Goal: Task Accomplishment & Management: Manage account settings

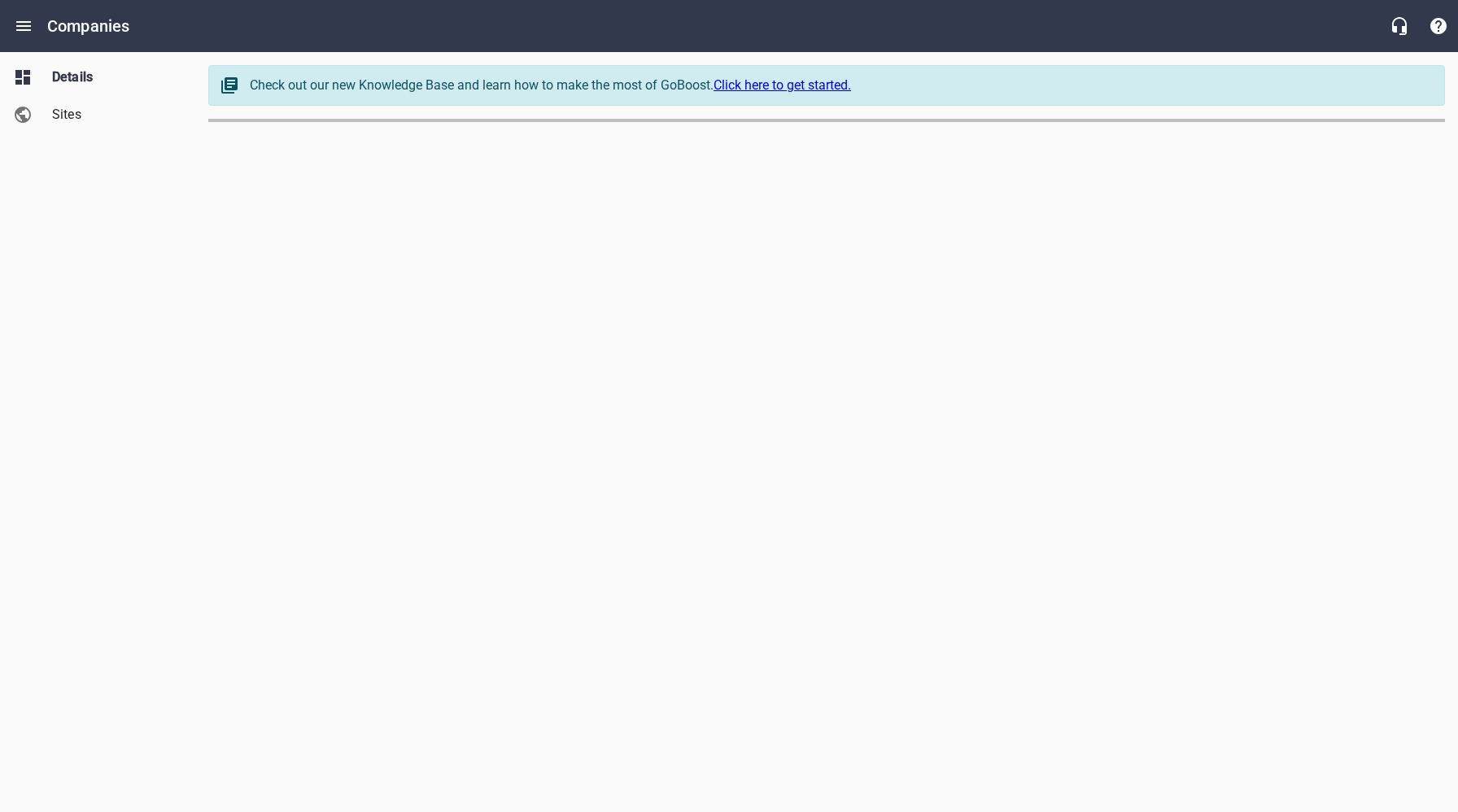
select select "[US_STATE]"
select select "62"
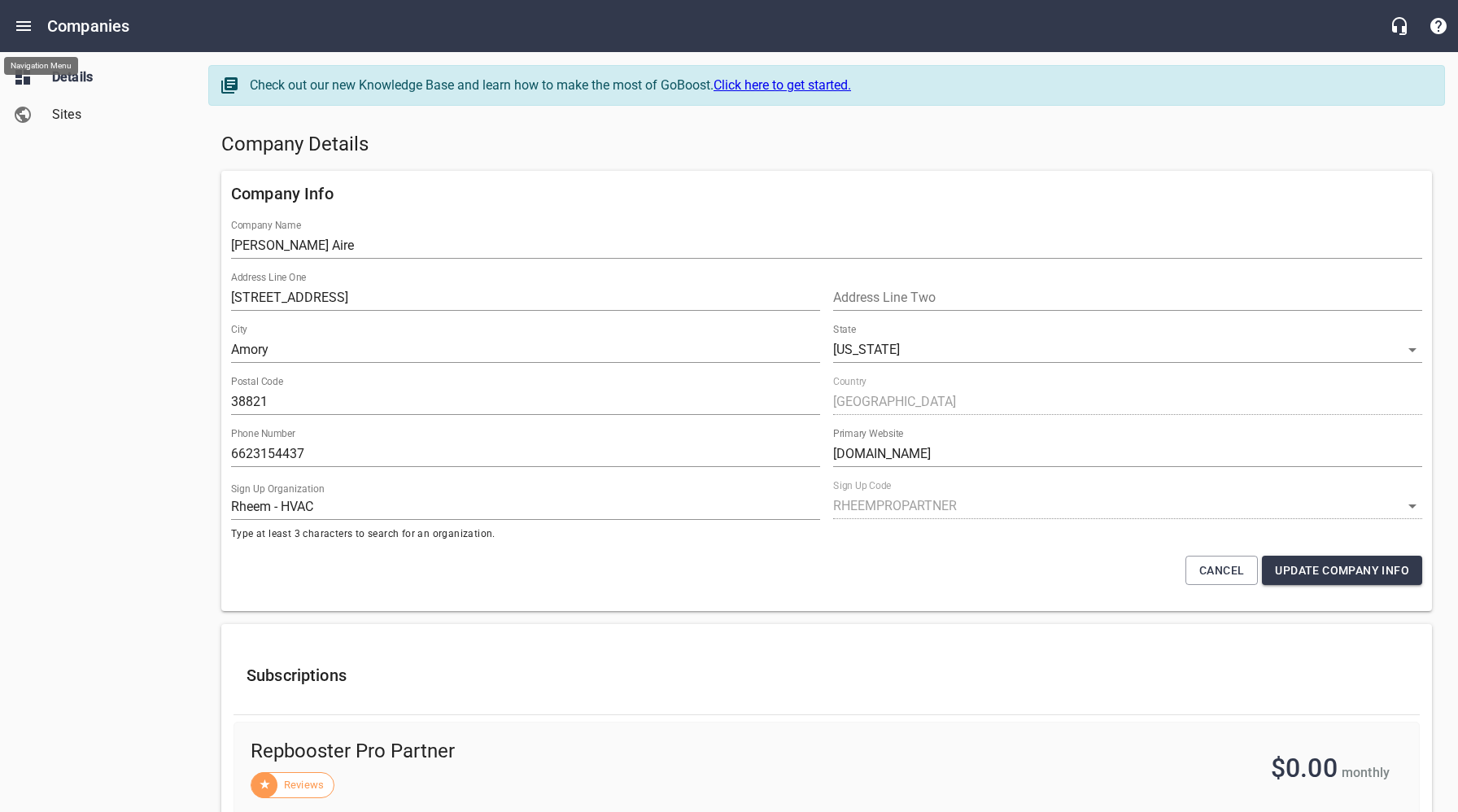
click at [24, 30] on icon "Open drawer" at bounding box center [24, 26] width 15 height 10
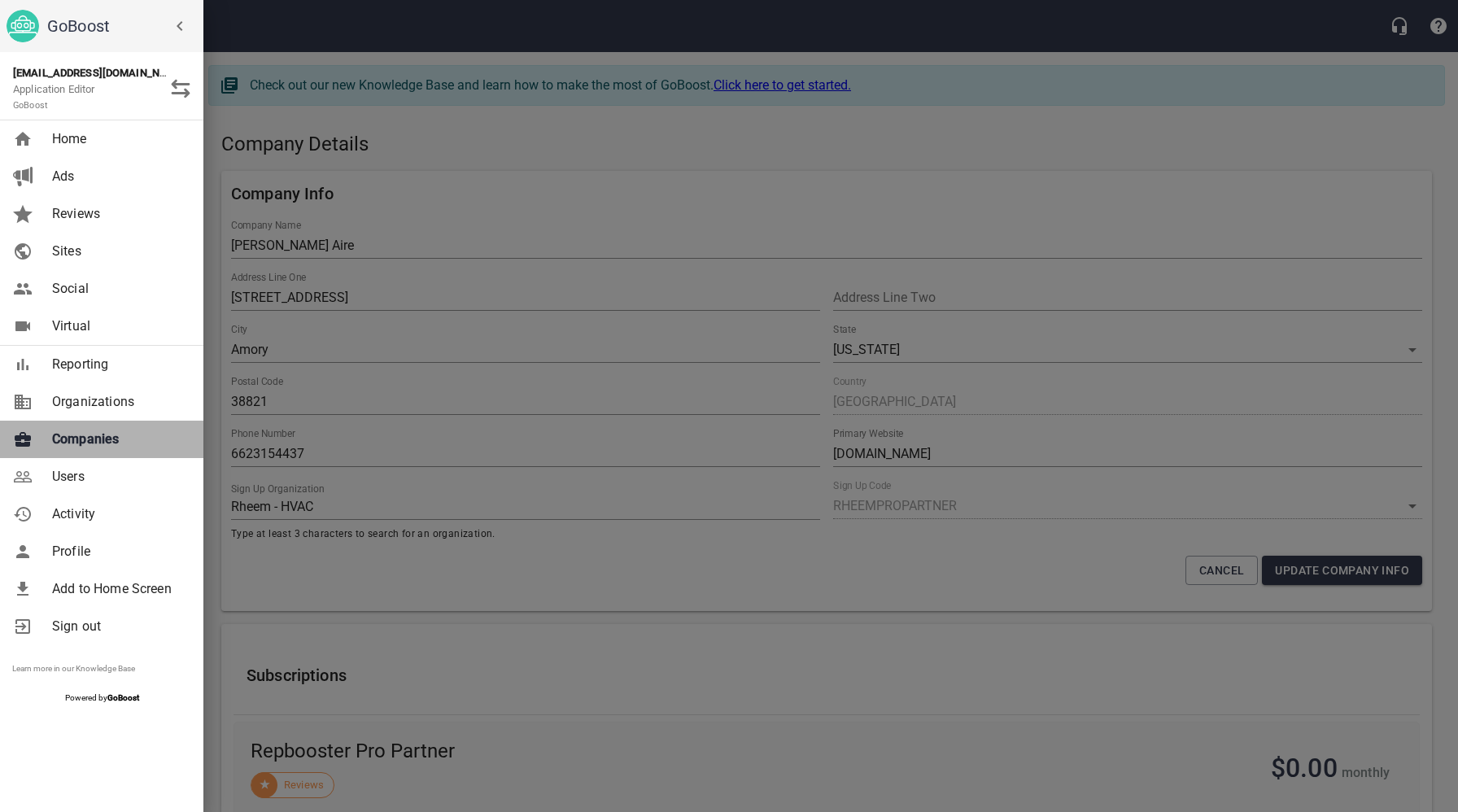
click at [93, 441] on span "Companies" at bounding box center [117, 439] width 132 height 19
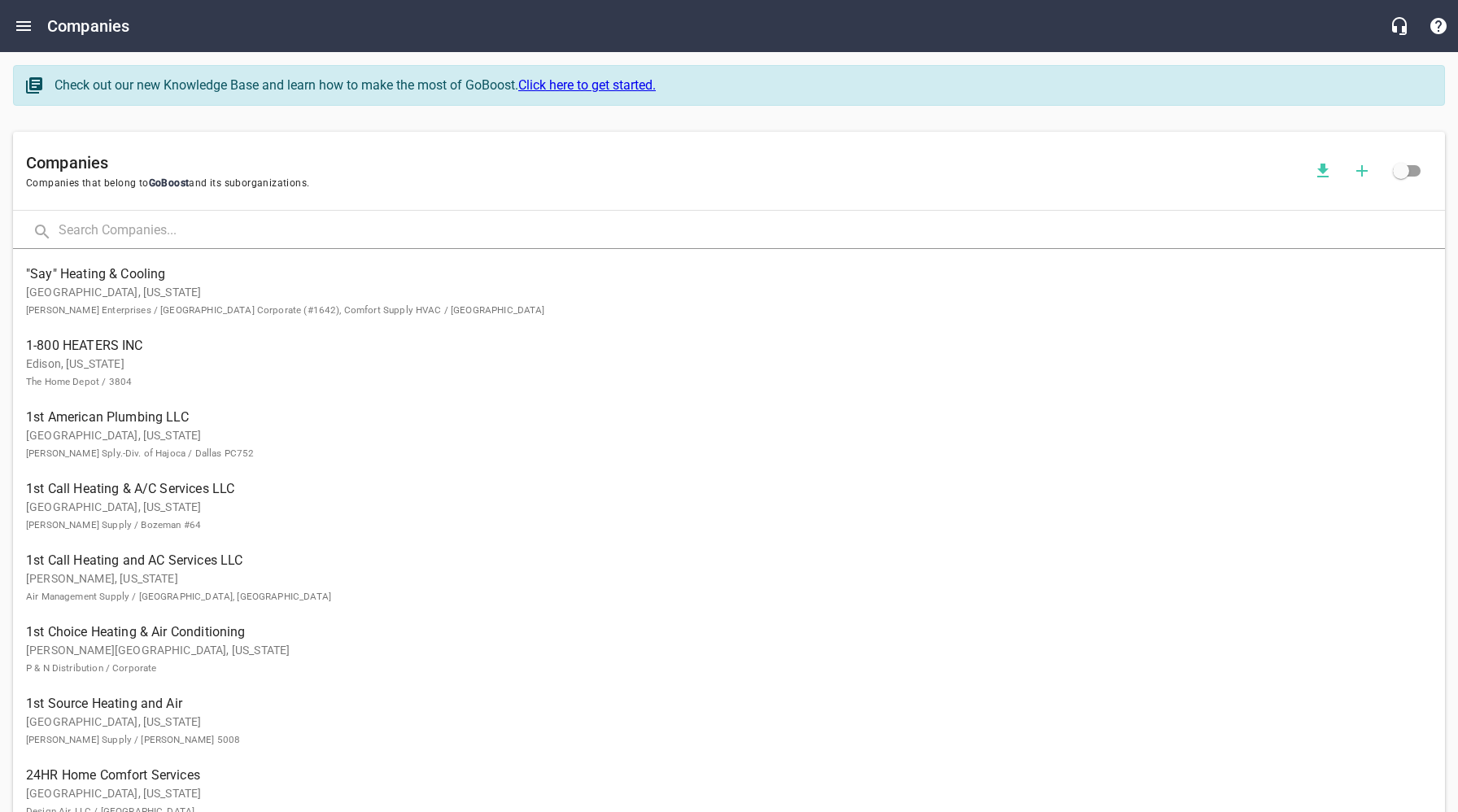
click at [182, 228] on input "text" at bounding box center [751, 232] width 1386 height 35
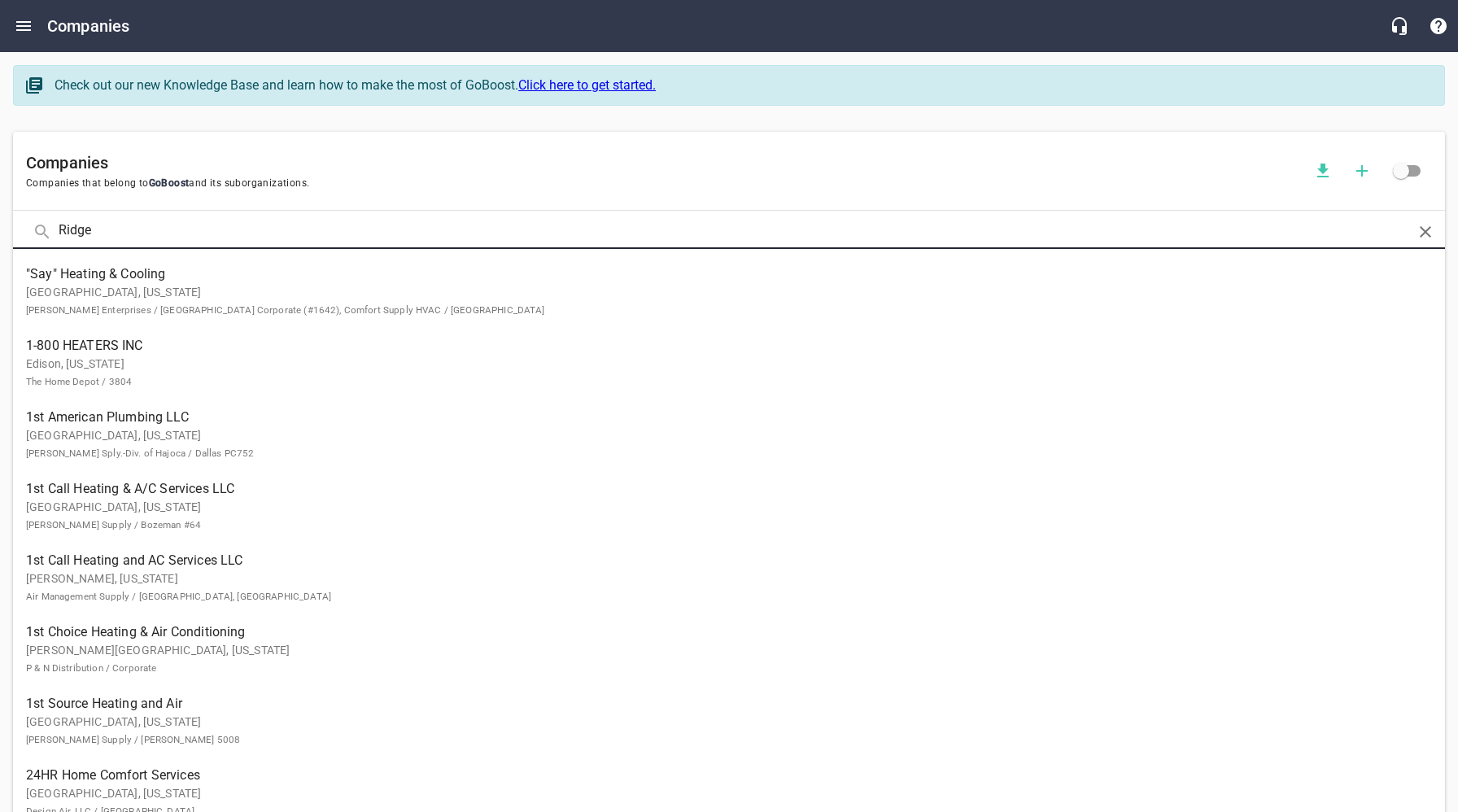
click button at bounding box center [0, 0] width 0 height 0
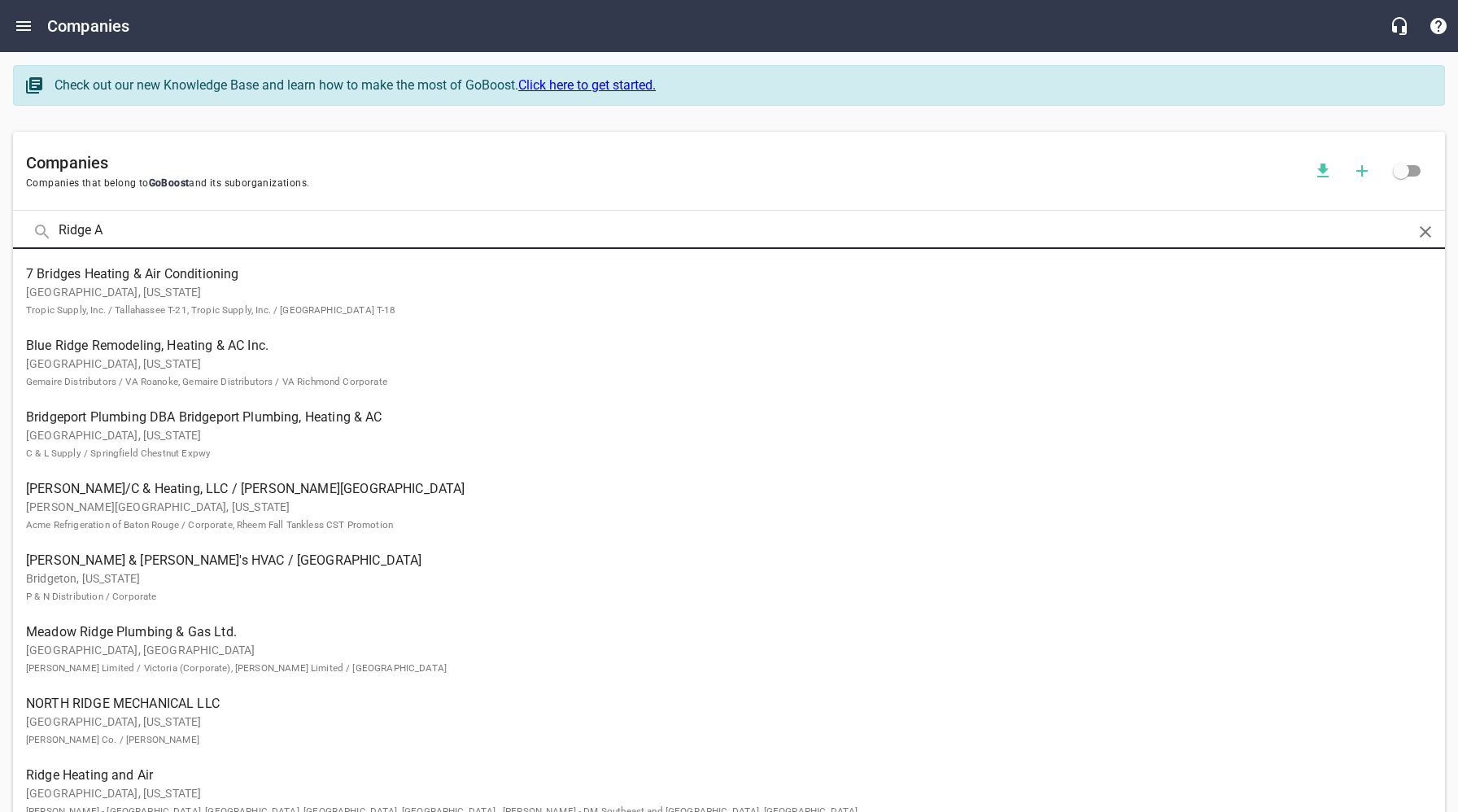
type input "Ridge A"
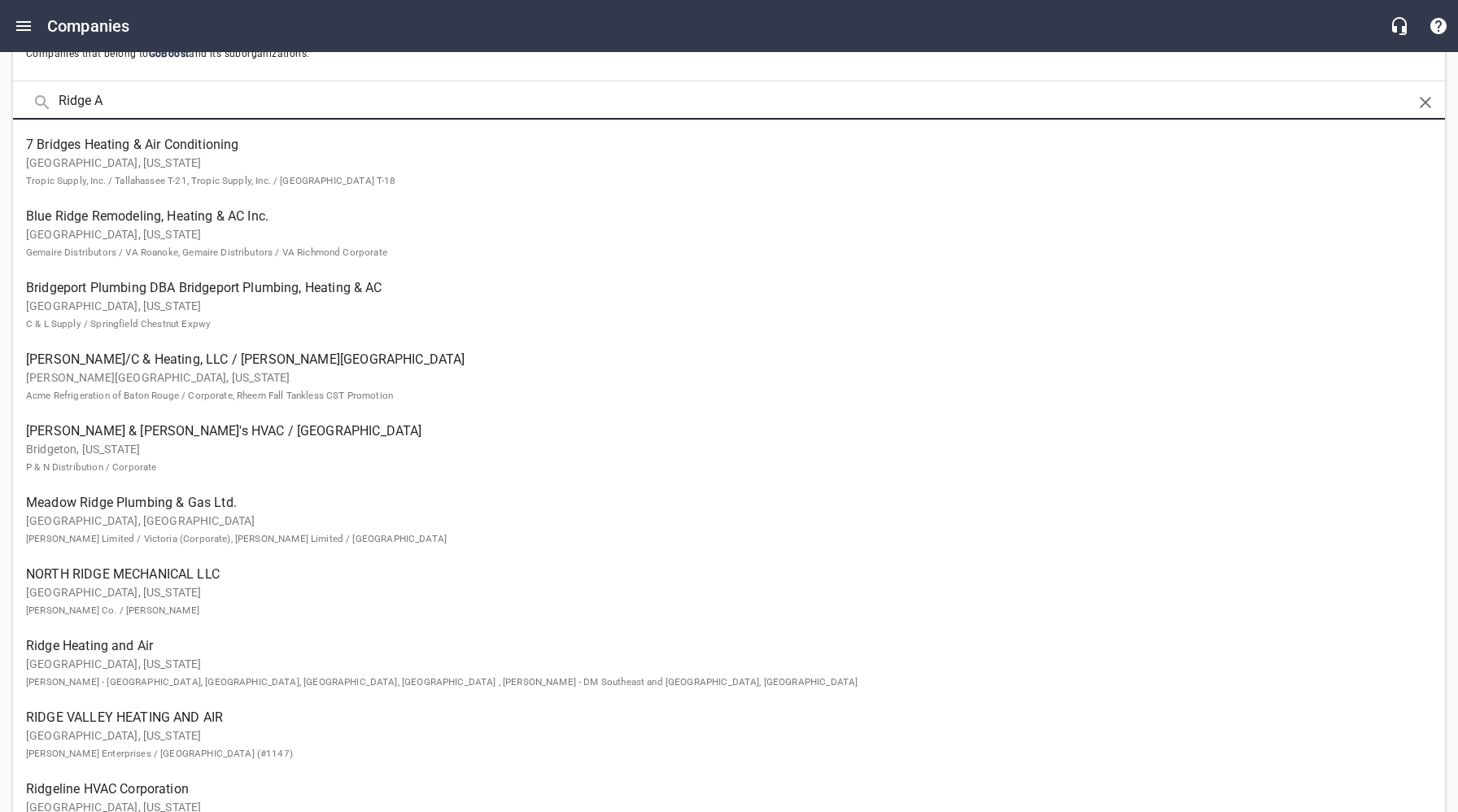
scroll to position [133, 0]
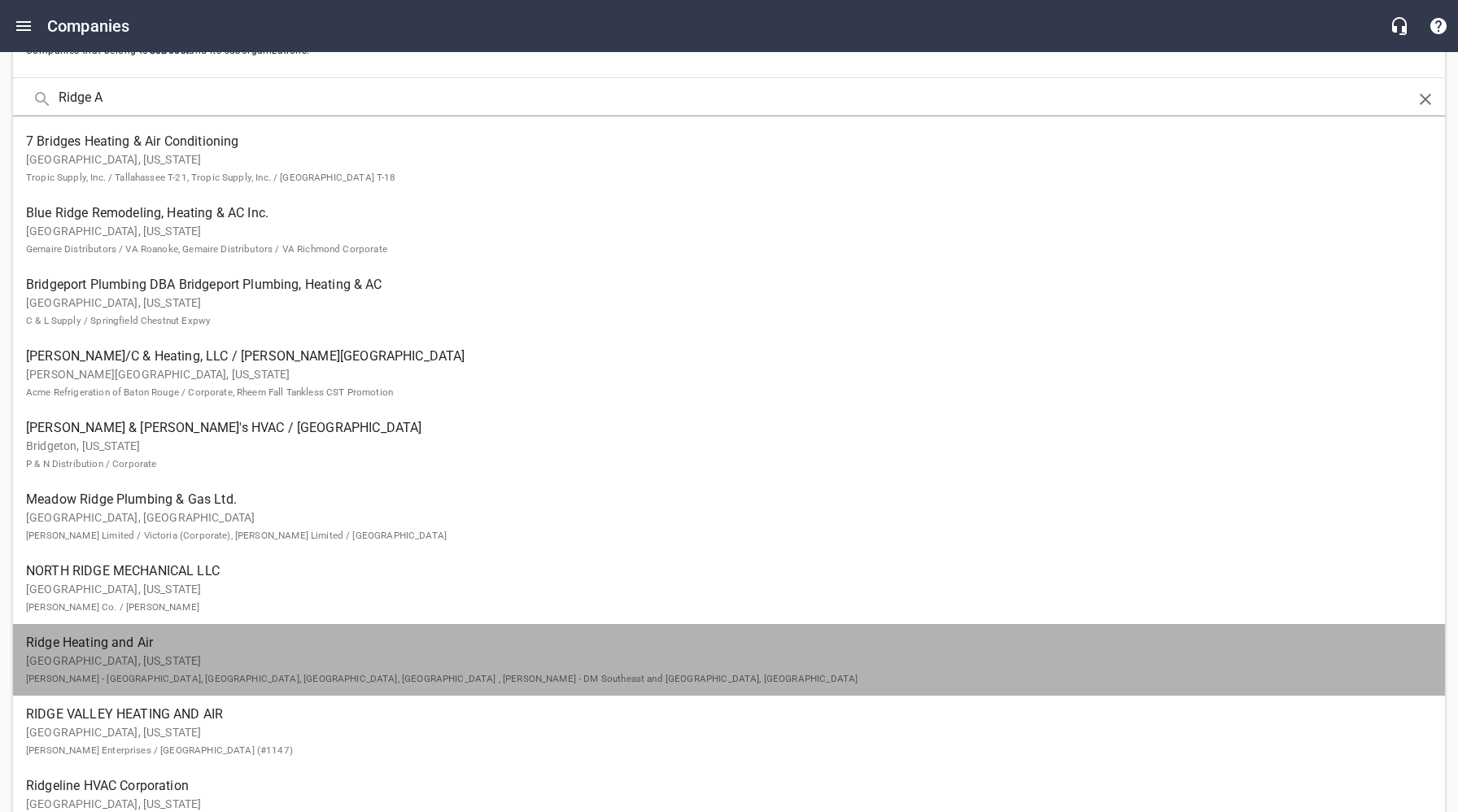
click at [128, 671] on p "[GEOGRAPHIC_DATA], [US_STATE] [GEOGRAPHIC_DATA][PERSON_NAME] - [GEOGRAPHIC_DATA…" at bounding box center [715, 669] width 1379 height 34
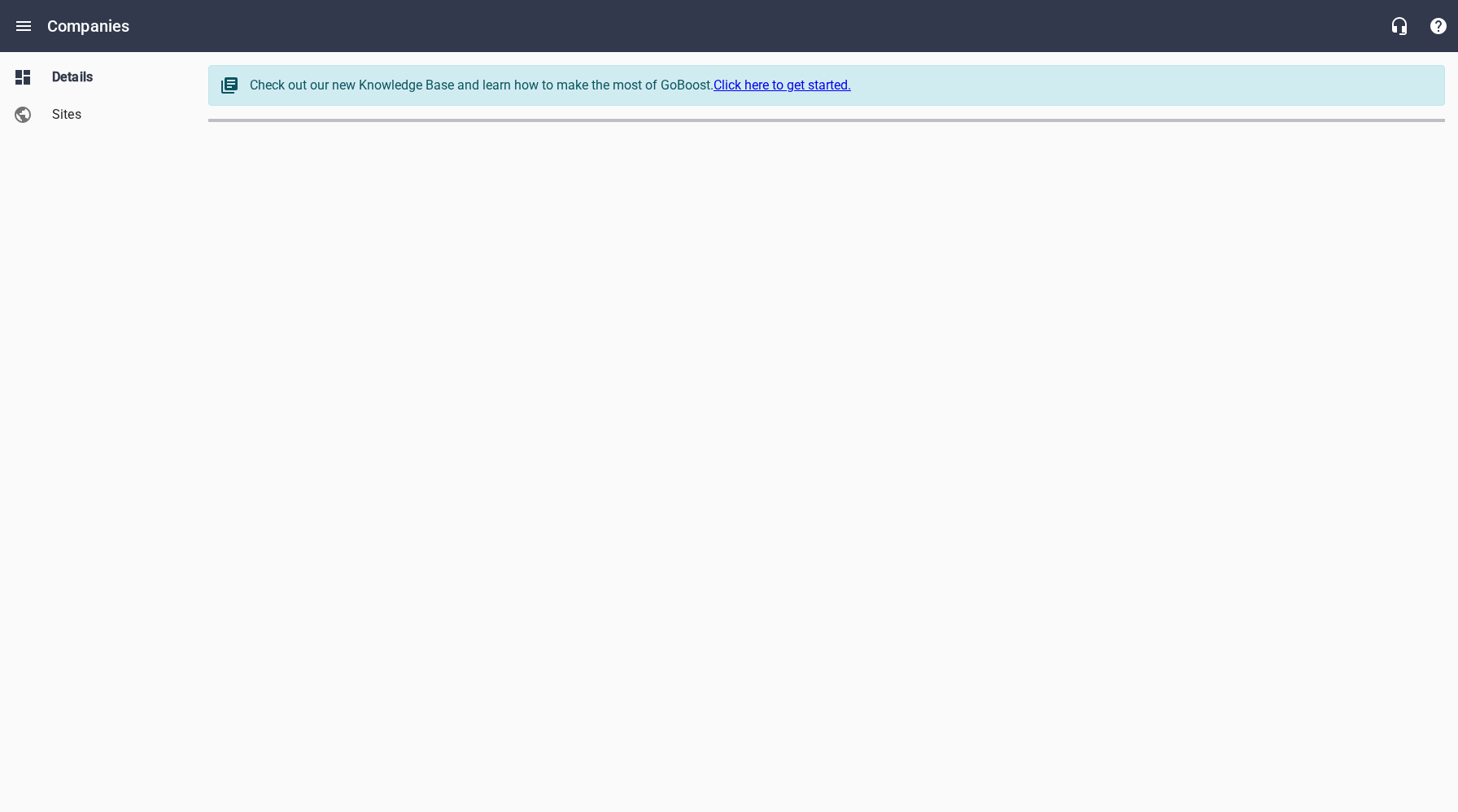
select select "[US_STATE]"
select select "5"
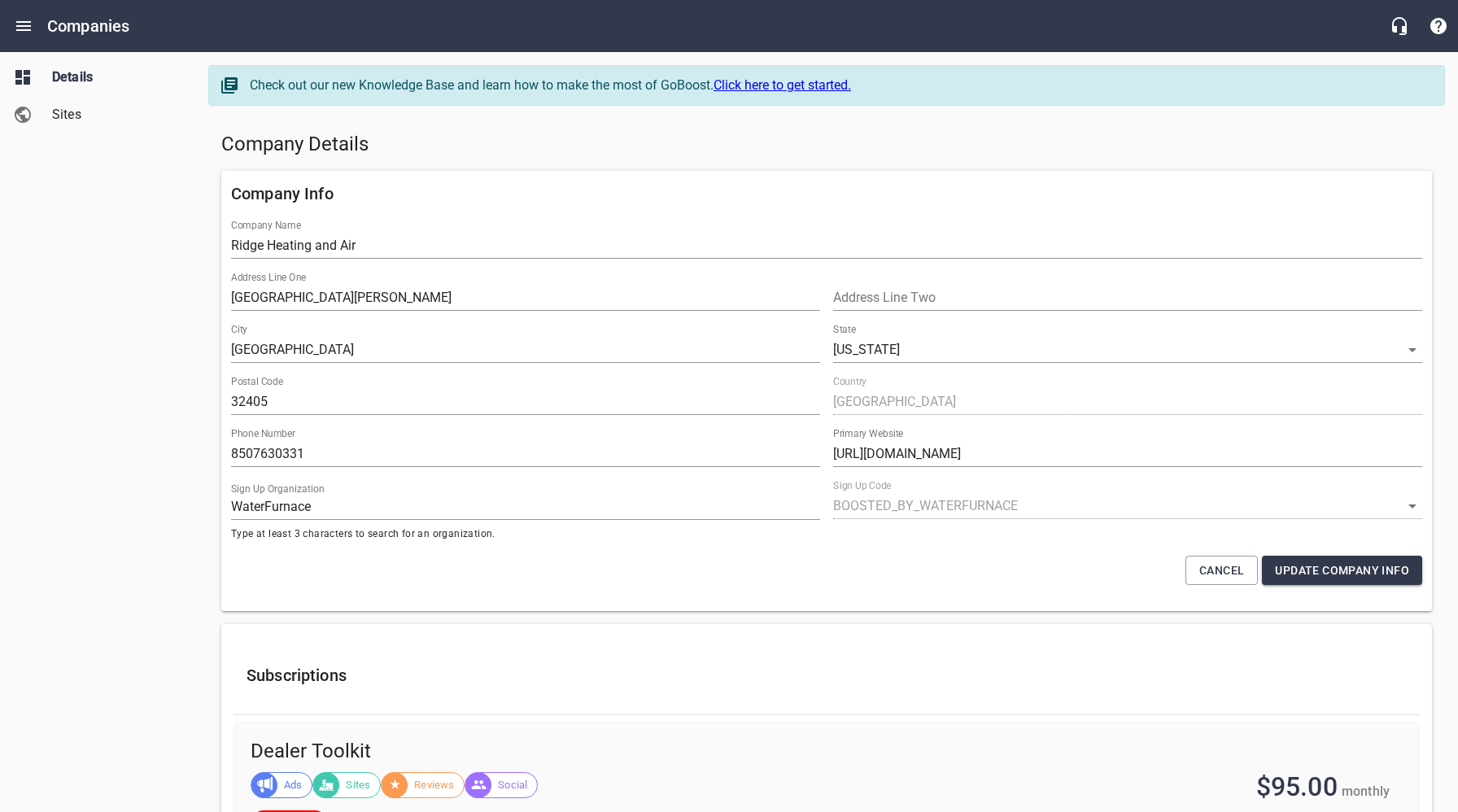
click at [73, 115] on span "Sites" at bounding box center [114, 115] width 124 height 19
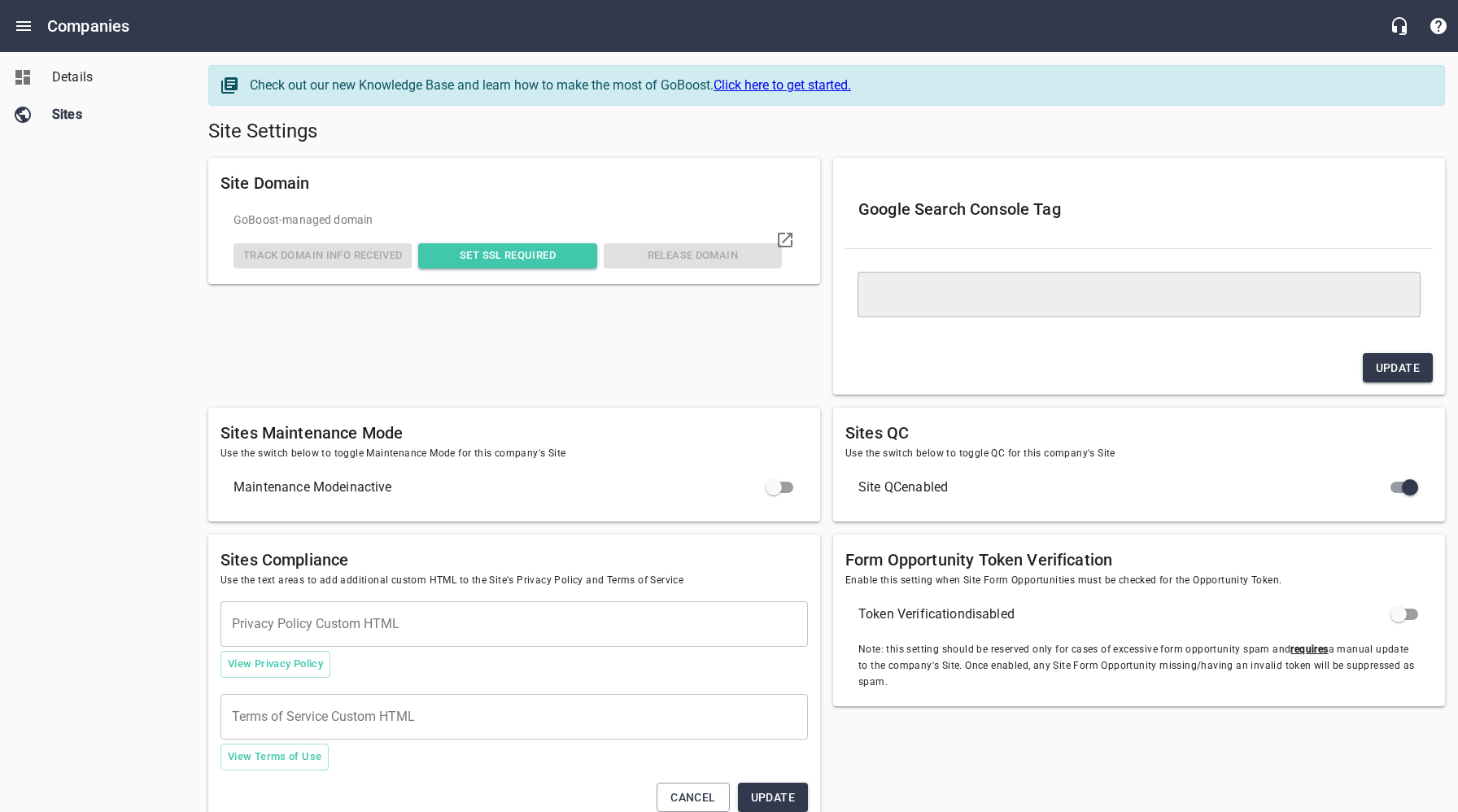
type textarea "<meta name="google-site-verification" content="mXiMiaP_o2SPBR0eh9c2dS8bgJsdhN82…"
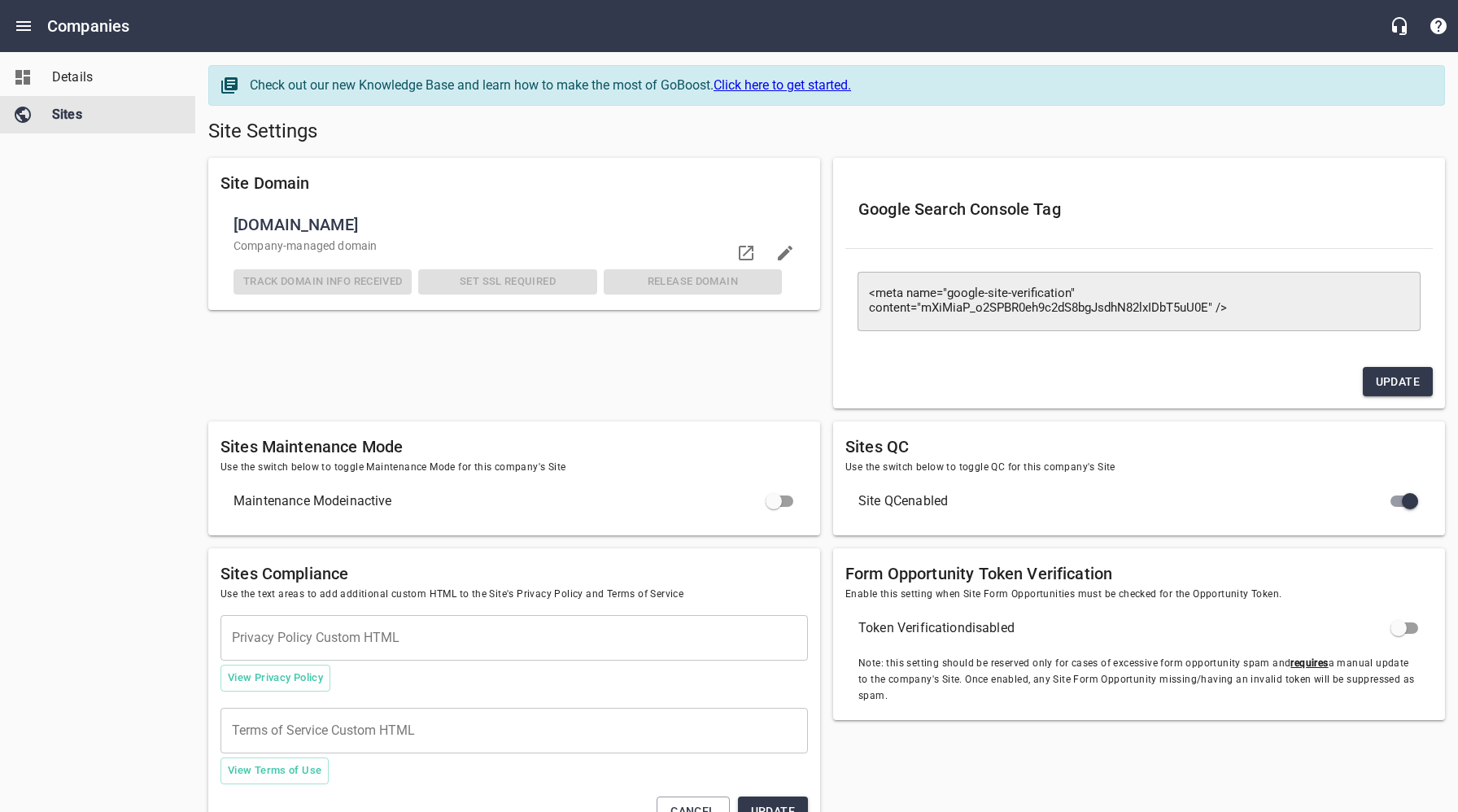
checkbox input "false"
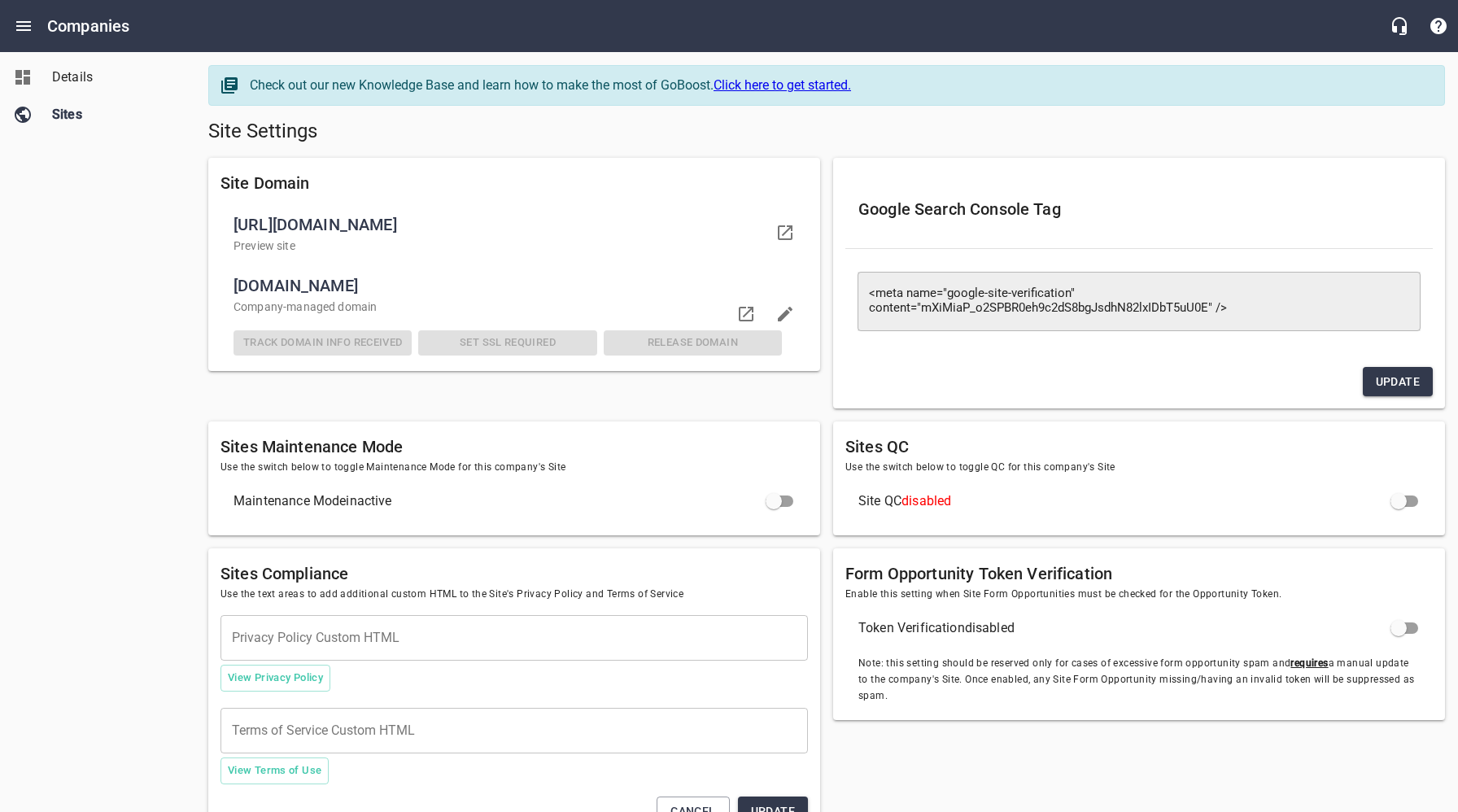
click at [89, 79] on span "Details" at bounding box center [114, 77] width 124 height 19
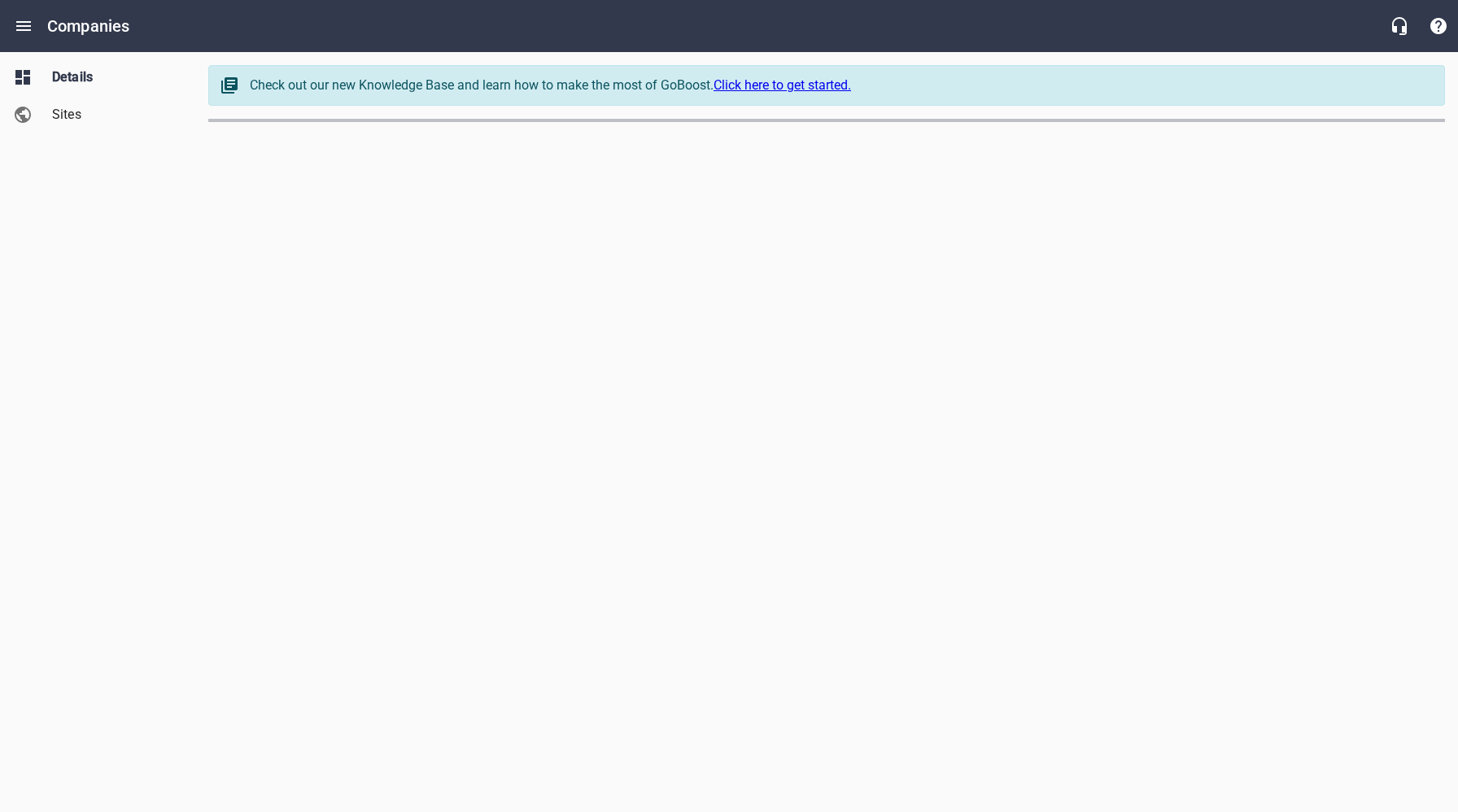
select select "[US_STATE]"
select select "5"
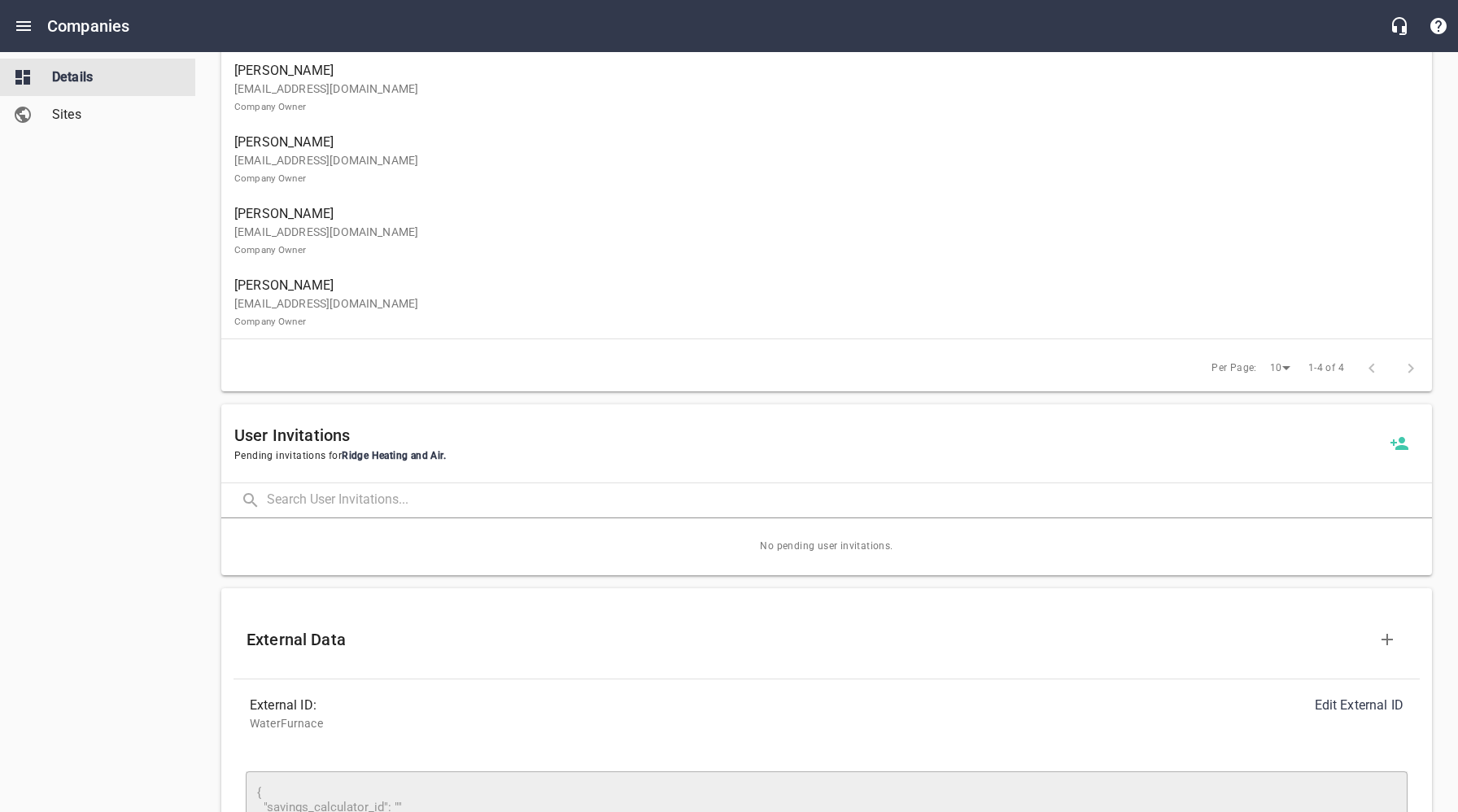
scroll to position [1064, 0]
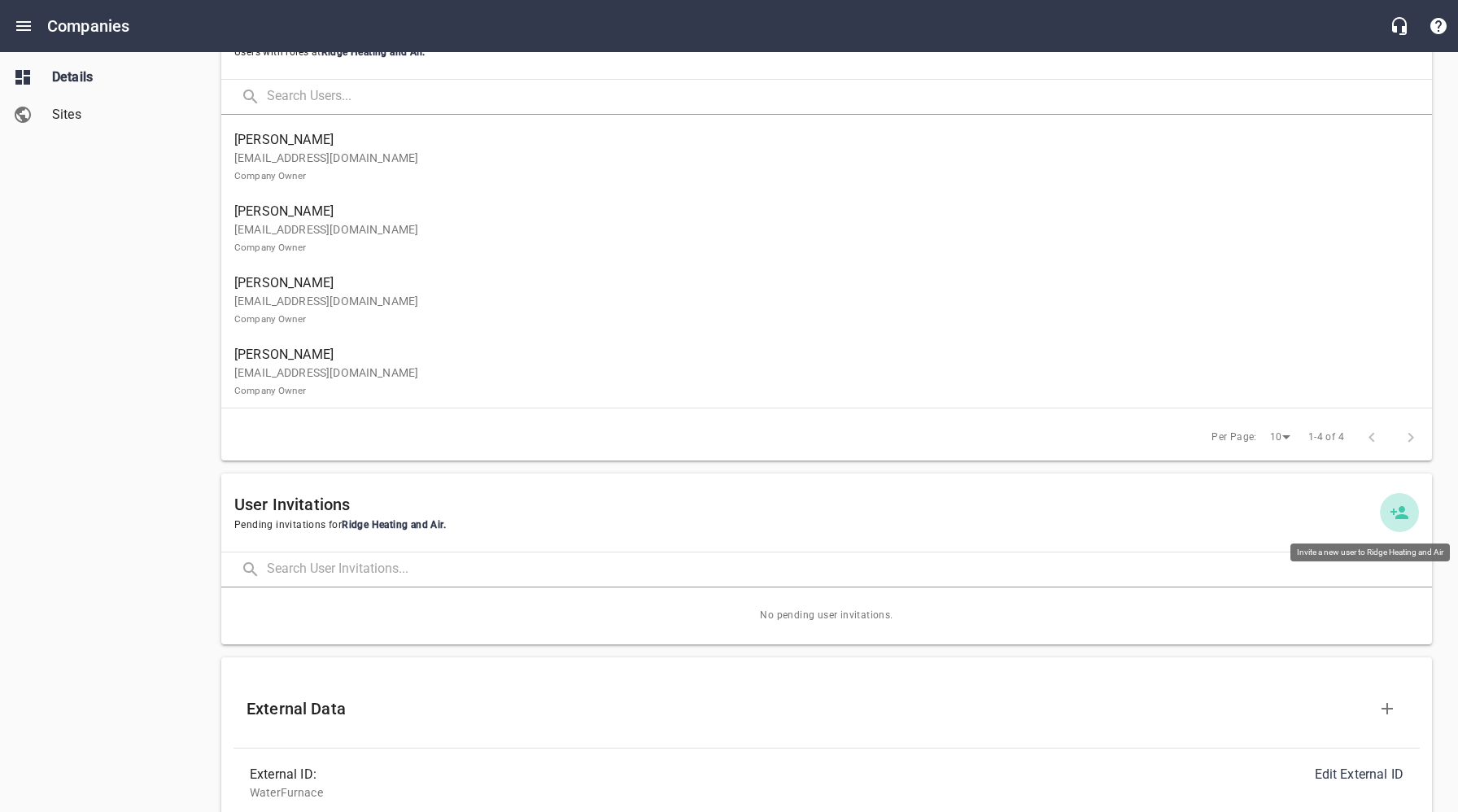
click at [1400, 513] on icon at bounding box center [1399, 512] width 19 height 19
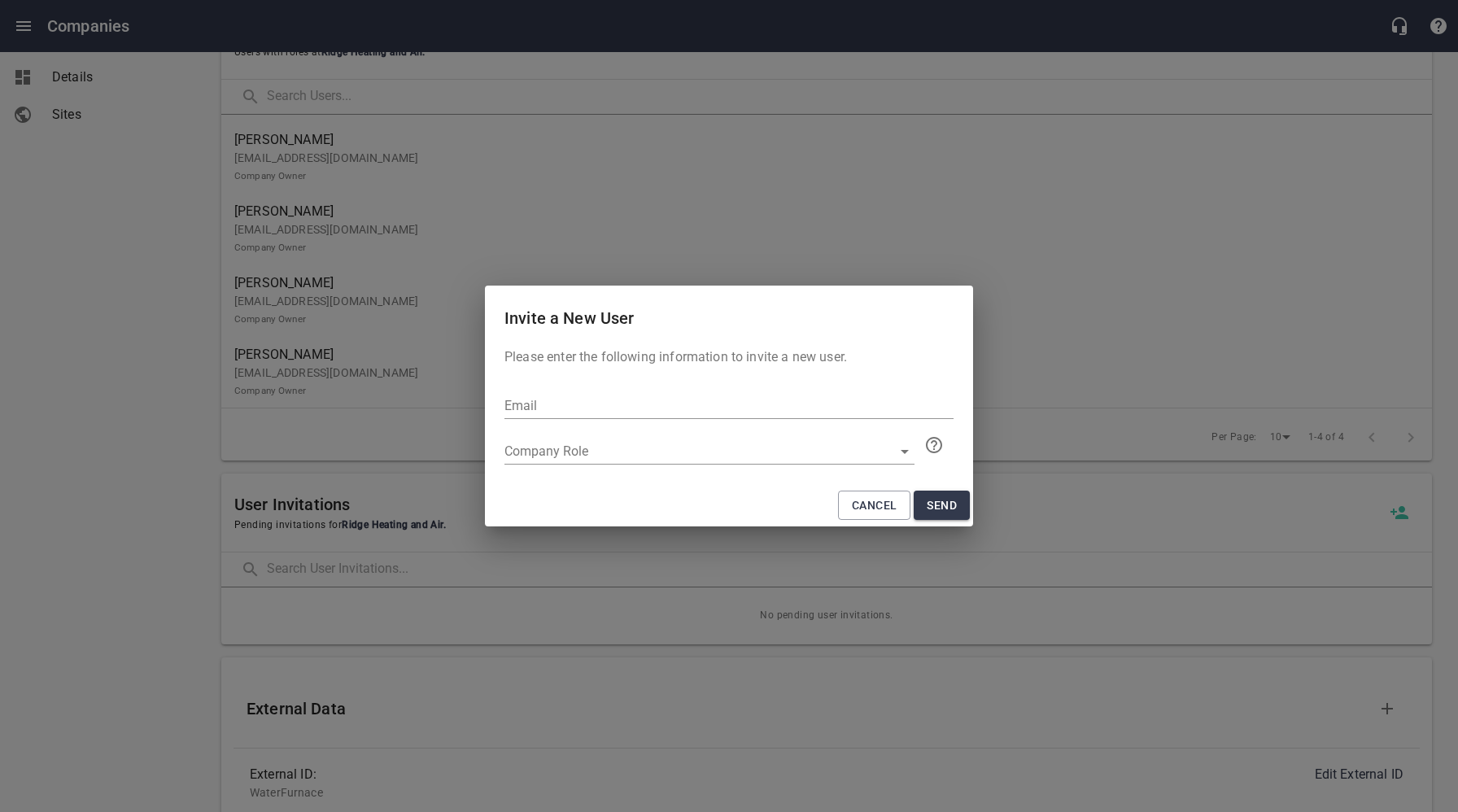
click at [550, 406] on input "text" at bounding box center [729, 406] width 449 height 26
paste input "[PERSON_NAME][EMAIL_ADDRESS][PERSON_NAME][DOMAIN_NAME]"
type input "[PERSON_NAME][EMAIL_ADDRESS][PERSON_NAME][DOMAIN_NAME]"
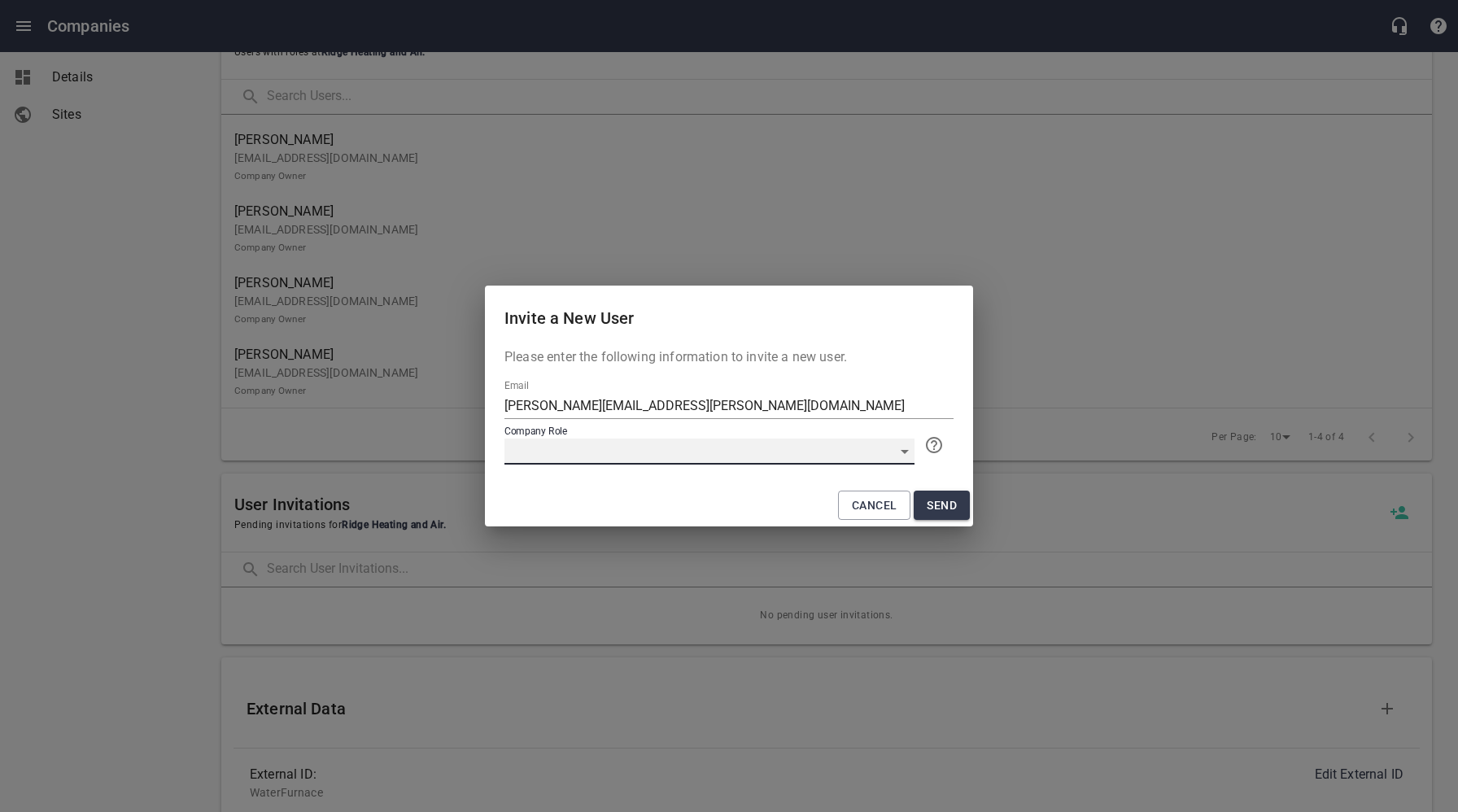
click at [589, 448] on div "​" at bounding box center [710, 452] width 410 height 26
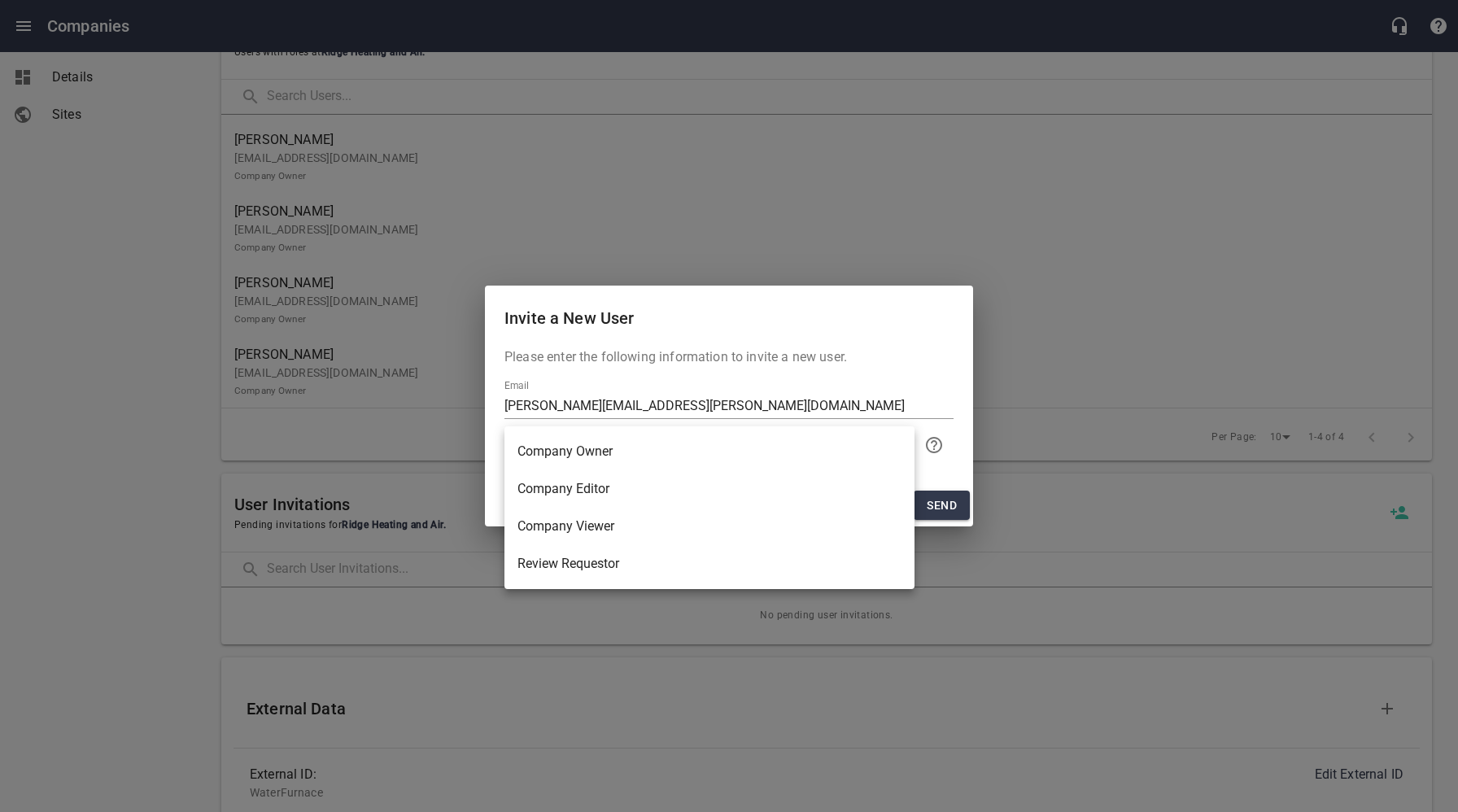
click at [589, 448] on li "Company Owner" at bounding box center [710, 451] width 410 height 38
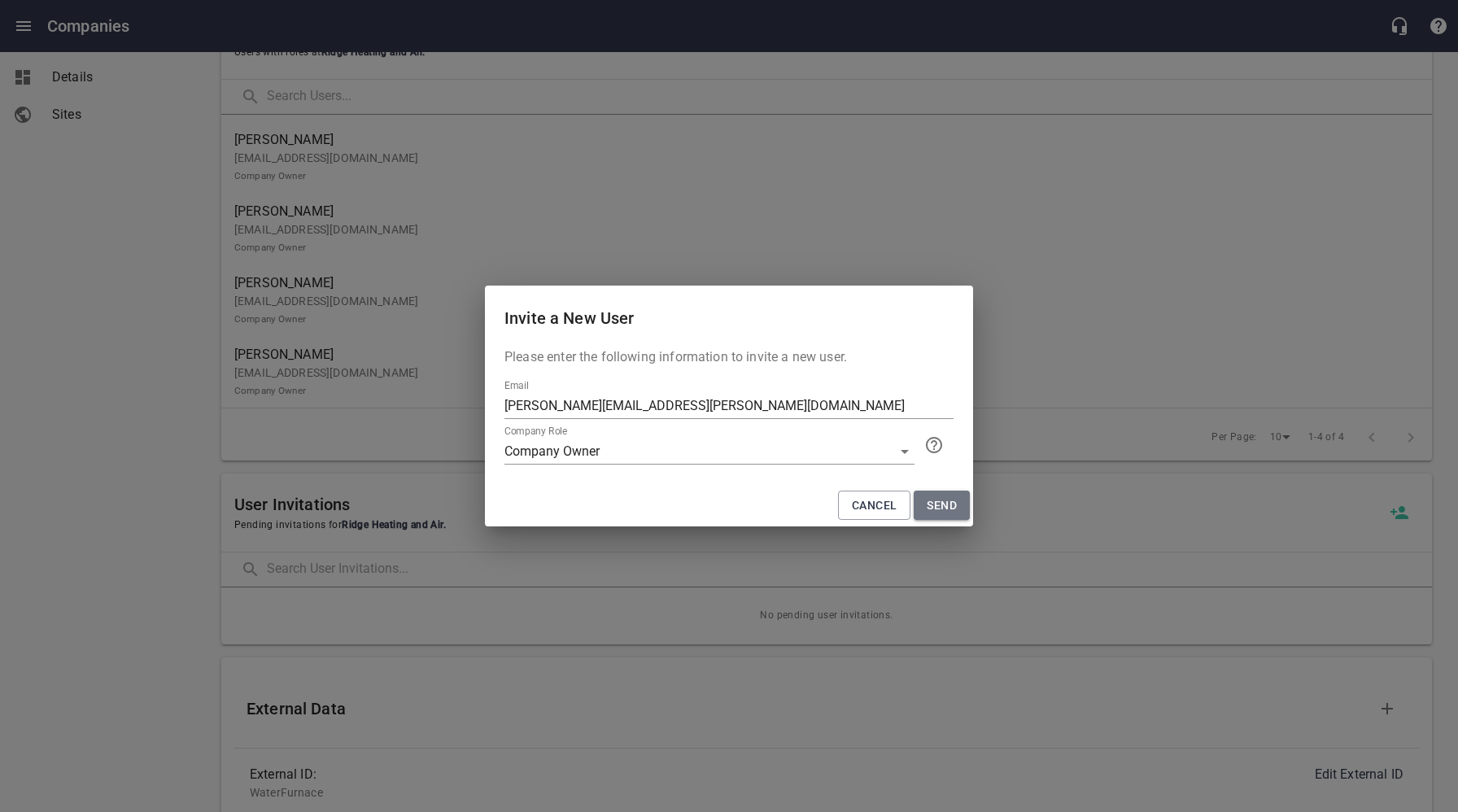
click at [944, 504] on span "Send" at bounding box center [942, 505] width 30 height 20
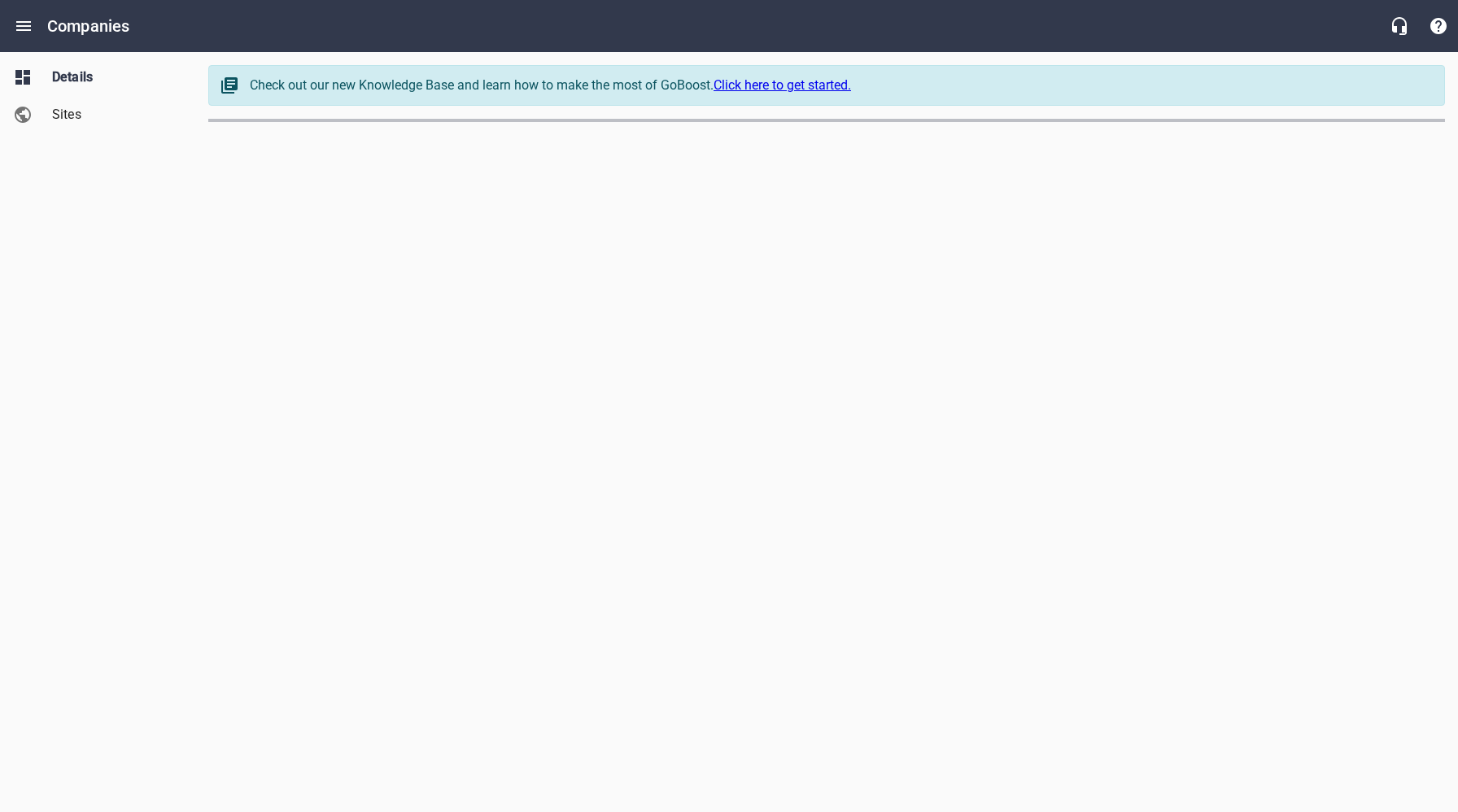
select select "[US_STATE]"
select select "5"
